Goal: Find specific page/section: Find specific page/section

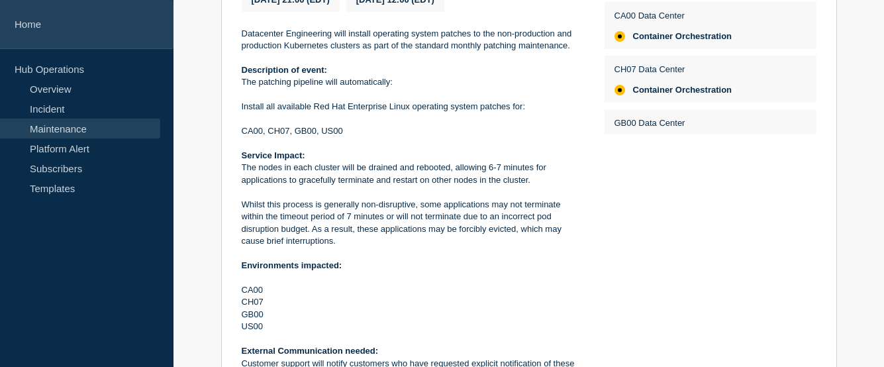
scroll to position [372, 0]
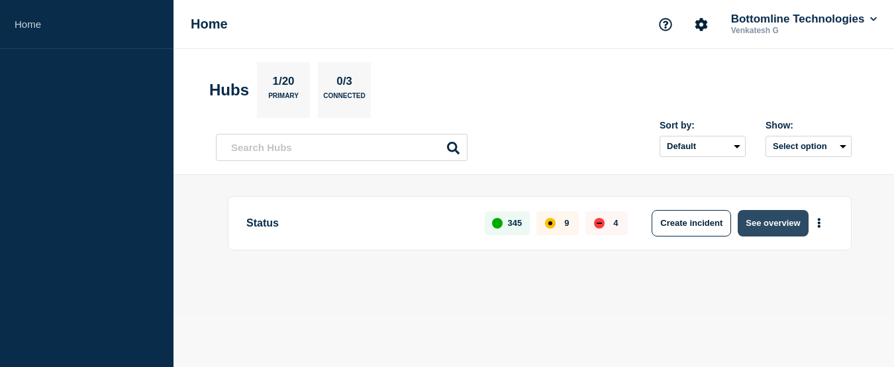
click at [772, 228] on button "See overview" at bounding box center [772, 223] width 70 height 26
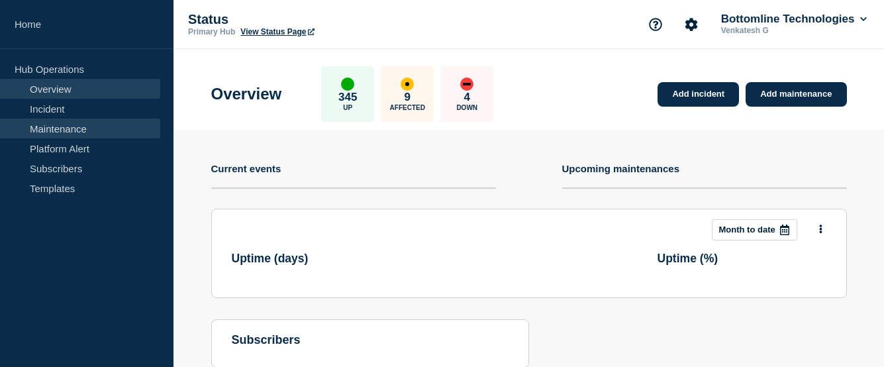
click at [52, 135] on link "Maintenance" at bounding box center [80, 128] width 160 height 20
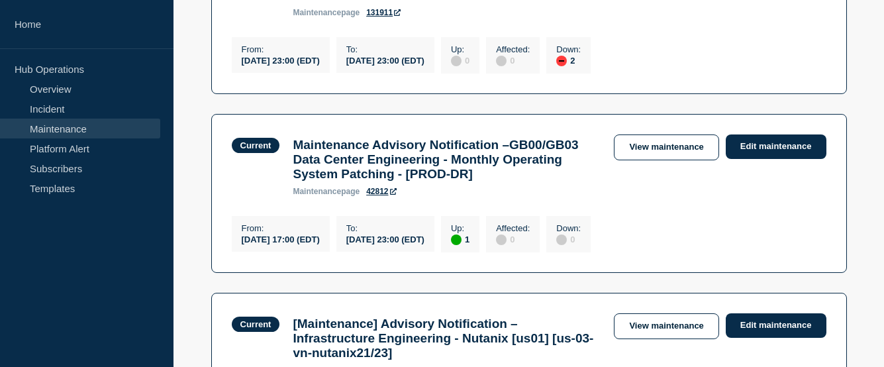
scroll to position [927, 0]
